Goal: Use online tool/utility: Utilize a website feature to perform a specific function

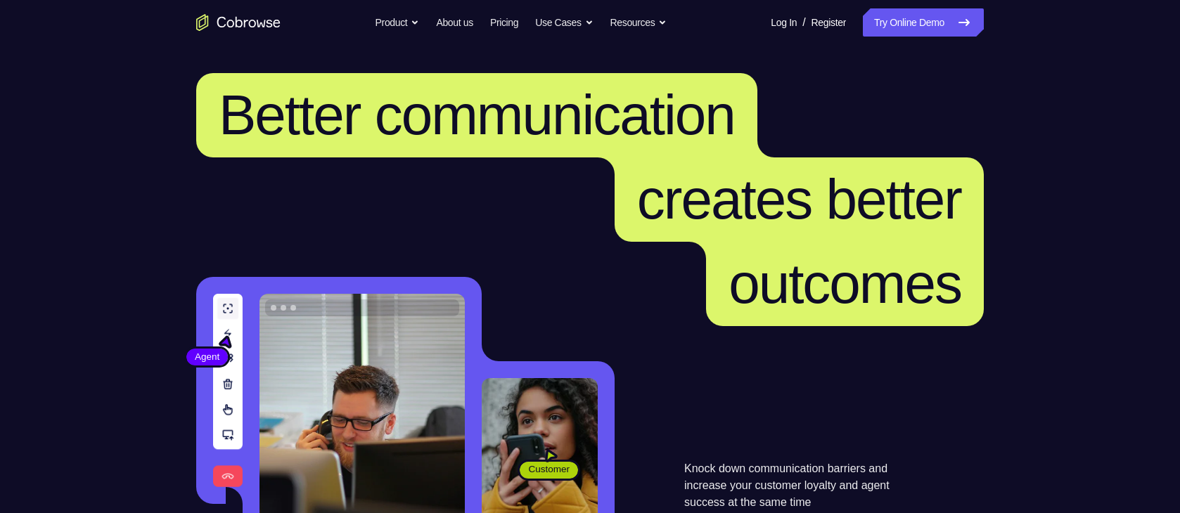
click at [927, 16] on link "Try Online Demo" at bounding box center [923, 22] width 121 height 28
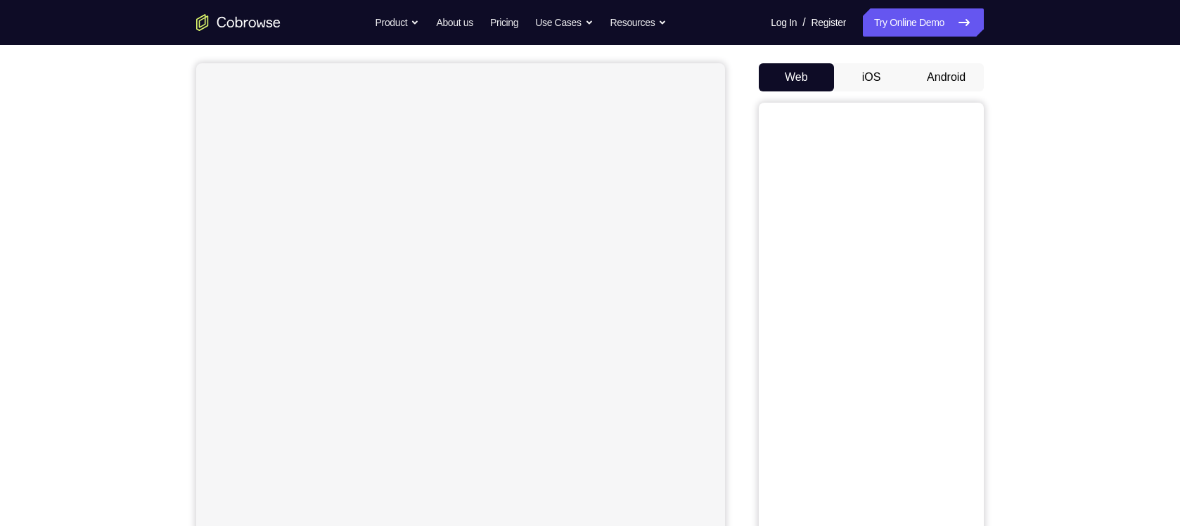
scroll to position [117, 0]
click at [868, 75] on button "iOS" at bounding box center [871, 79] width 75 height 28
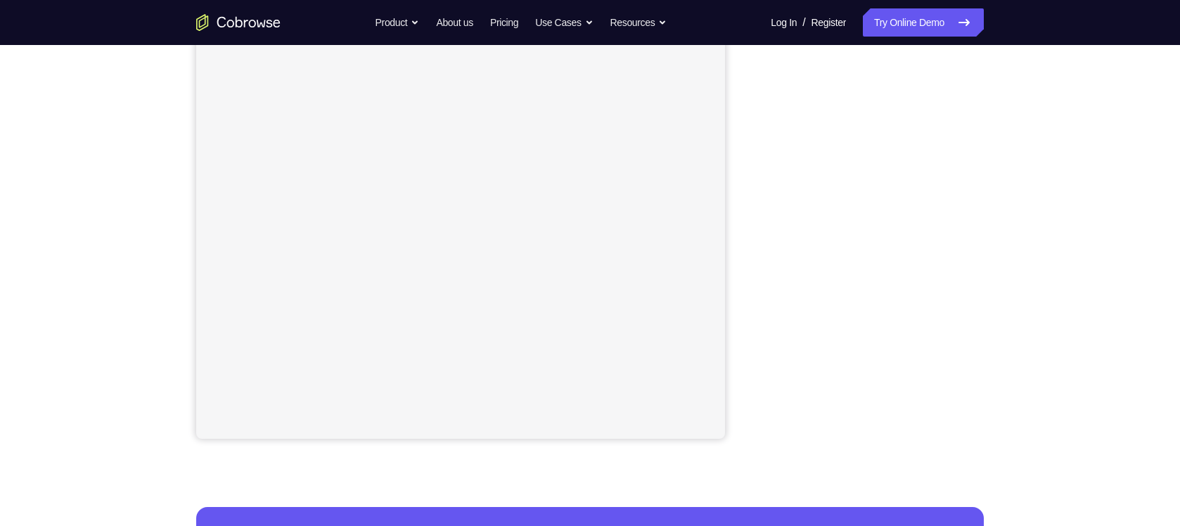
scroll to position [240, 0]
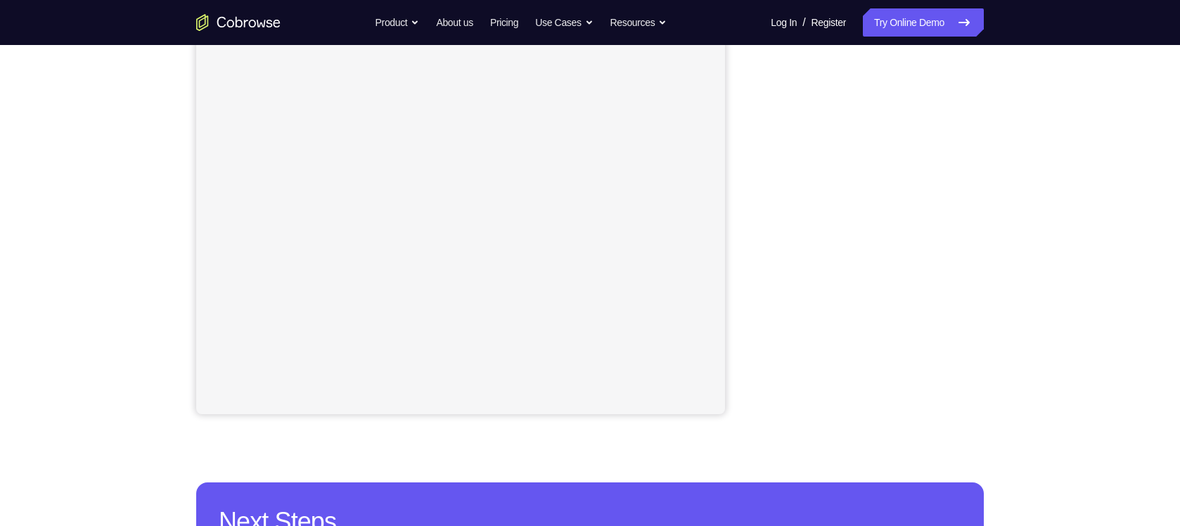
click at [1046, 268] on div "Your Support Agent Your Customer Web iOS Android Next Steps We’d be happy to gi…" at bounding box center [590, 268] width 1180 height 927
click at [730, 276] on div "Your Support Agent Your Customer Web iOS Android" at bounding box center [589, 155] width 787 height 520
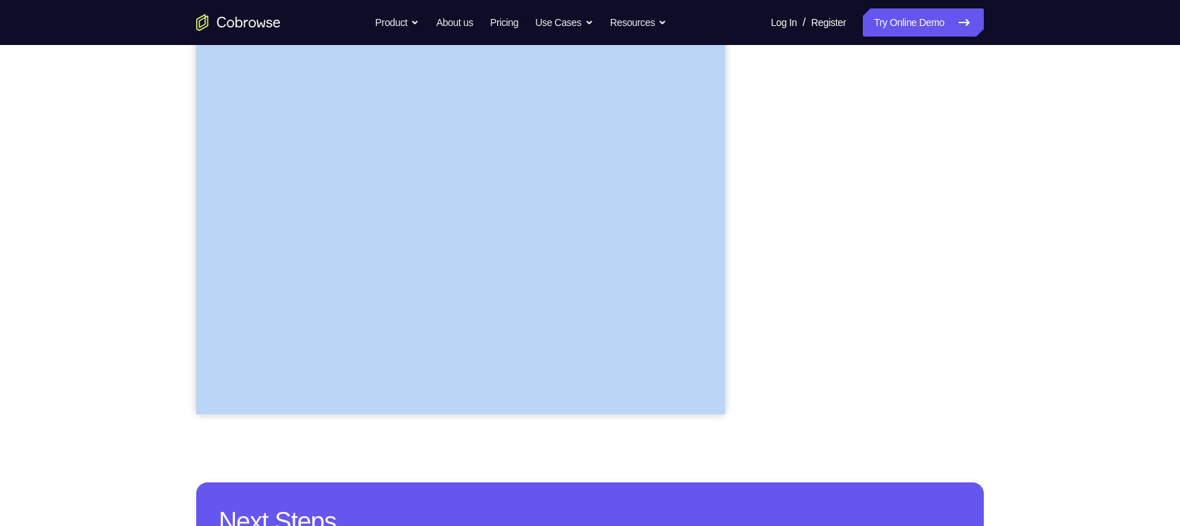
click at [730, 276] on div "Your Support Agent Your Customer Web iOS Android" at bounding box center [589, 155] width 787 height 520
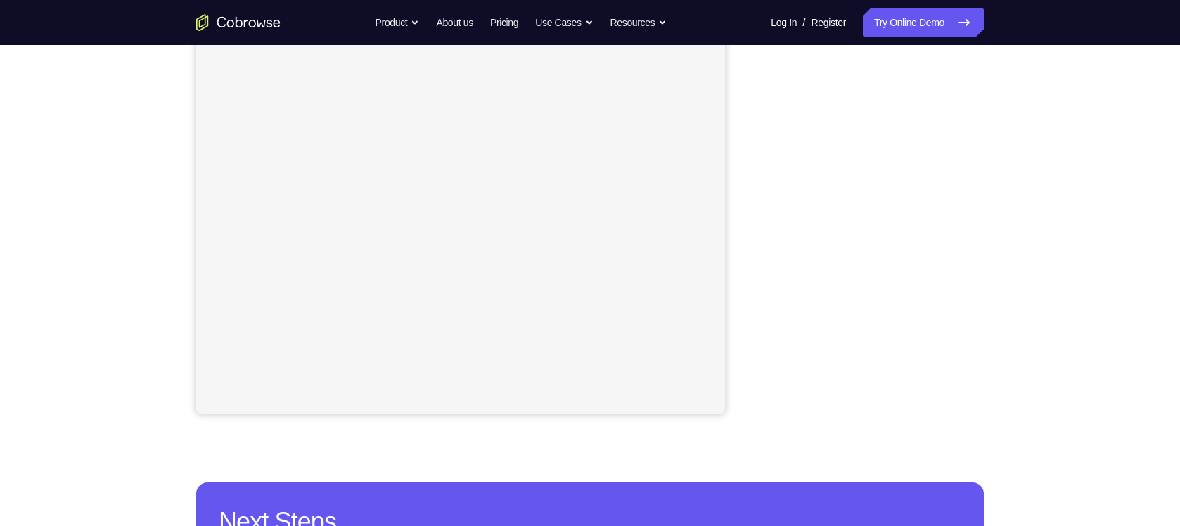
click at [755, 254] on div "Your Support Agent Your Customer Web iOS Android" at bounding box center [589, 155] width 787 height 520
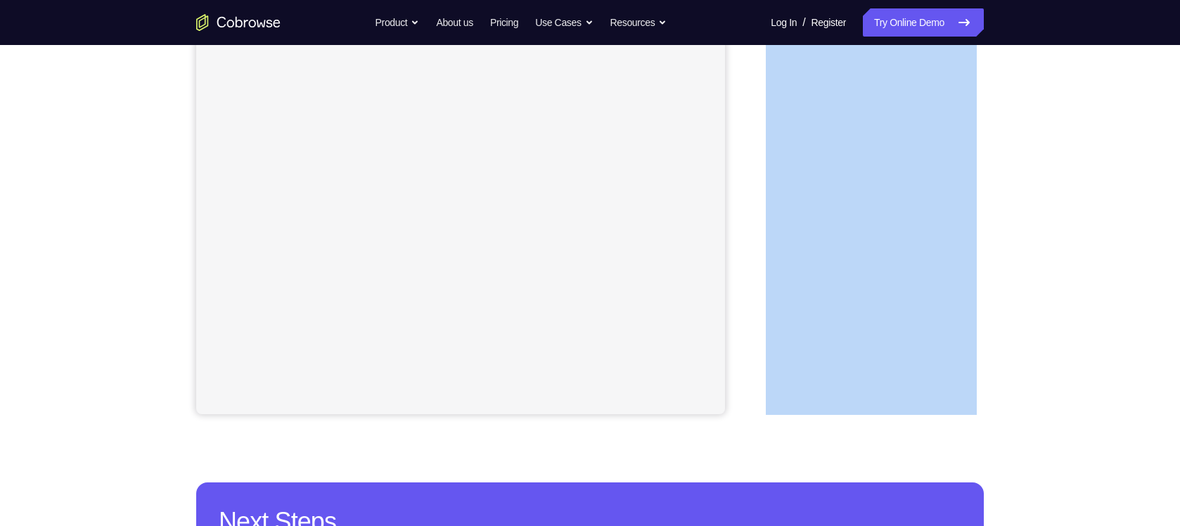
click at [755, 254] on div "Your Support Agent Your Customer Web iOS Android" at bounding box center [589, 155] width 787 height 520
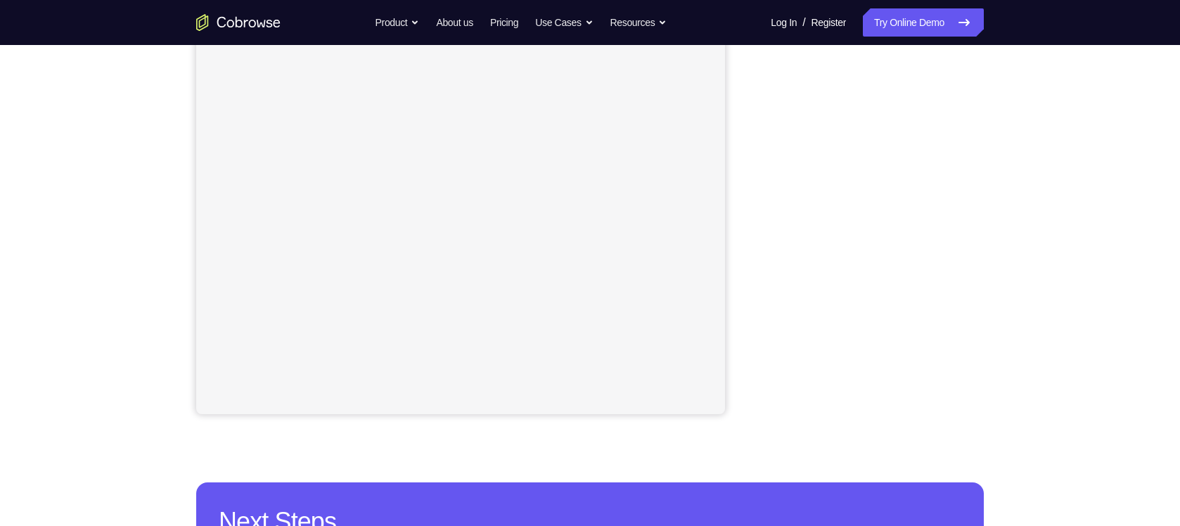
click at [731, 247] on div "Your Support Agent Your Customer Web iOS Android" at bounding box center [589, 155] width 787 height 520
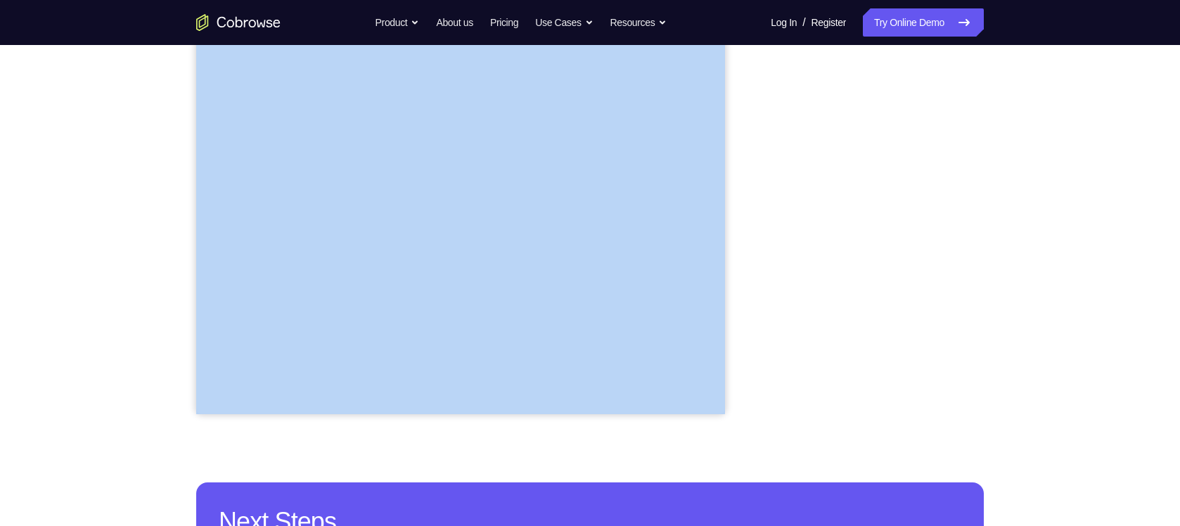
click at [731, 247] on div "Your Support Agent Your Customer Web iOS Android" at bounding box center [589, 155] width 787 height 520
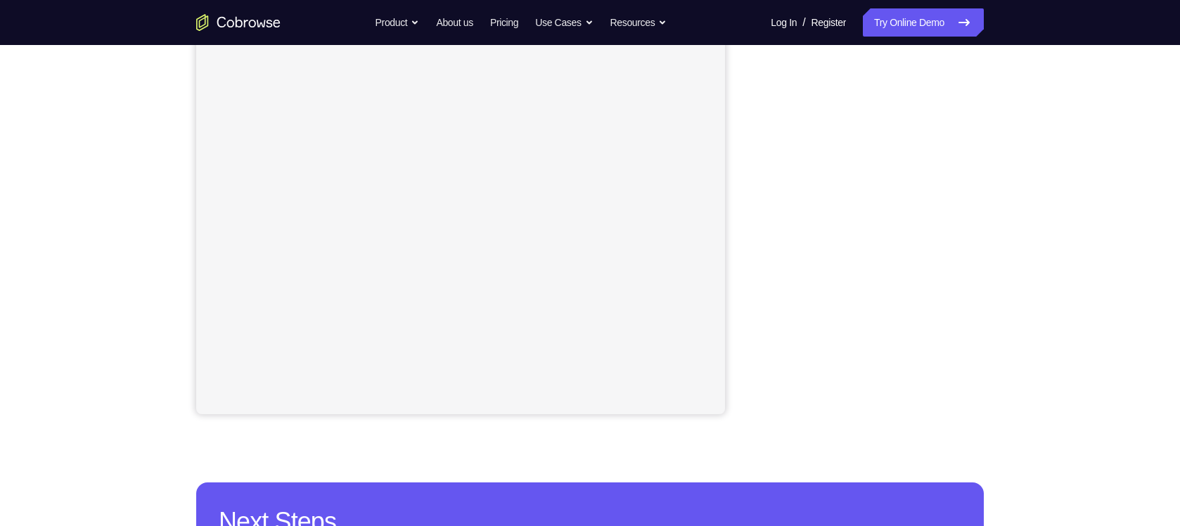
click at [1042, 190] on div "Your Support Agent Your Customer Web iOS Android Next Steps We’d be happy to gi…" at bounding box center [590, 268] width 1180 height 927
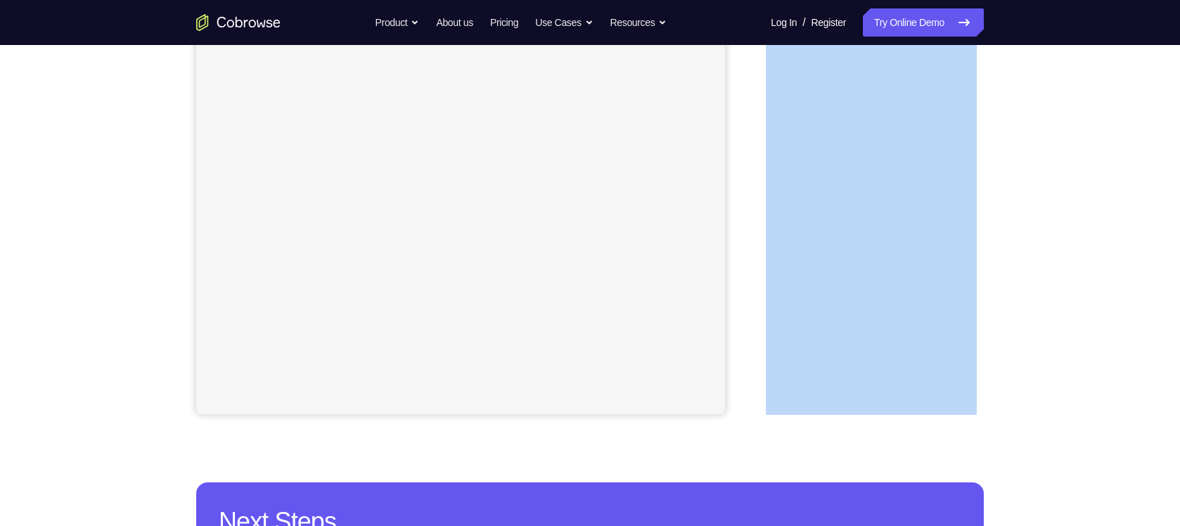
click at [1042, 190] on div "Your Support Agent Your Customer Web iOS Android Next Steps We’d be happy to gi…" at bounding box center [590, 268] width 1180 height 927
drag, startPoint x: 1042, startPoint y: 190, endPoint x: 1020, endPoint y: 211, distance: 30.3
click at [1020, 211] on div "Your Support Agent Your Customer Web iOS Android Next Steps We’d be happy to gi…" at bounding box center [590, 268] width 900 height 927
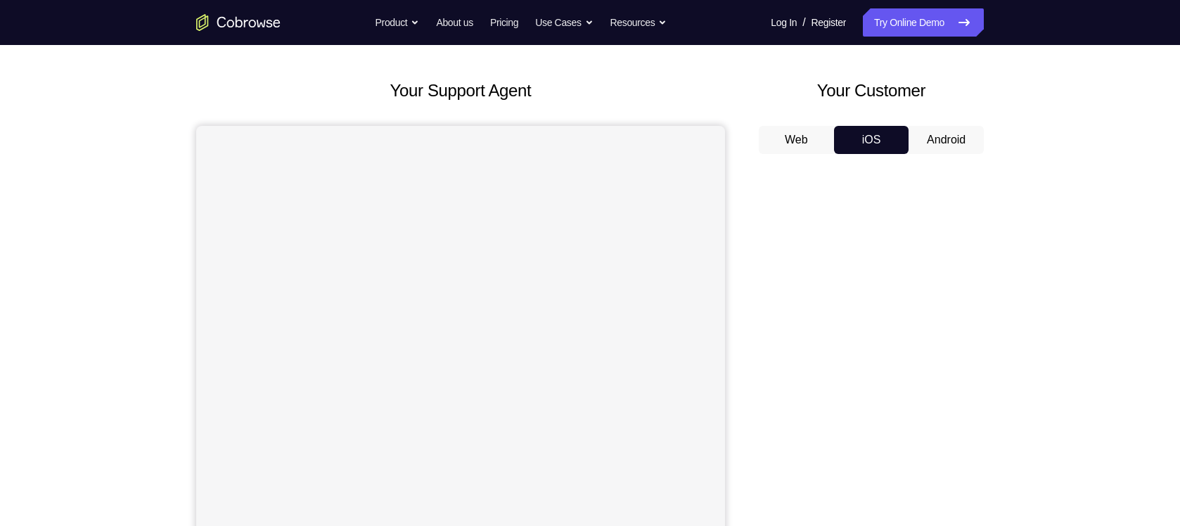
scroll to position [53, 0]
